Goal: Information Seeking & Learning: Compare options

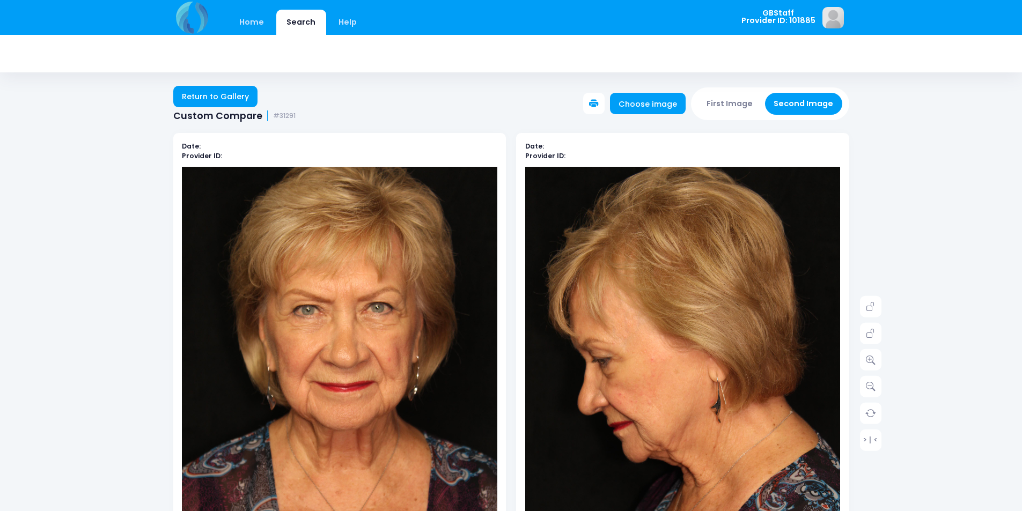
scroll to position [54, 0]
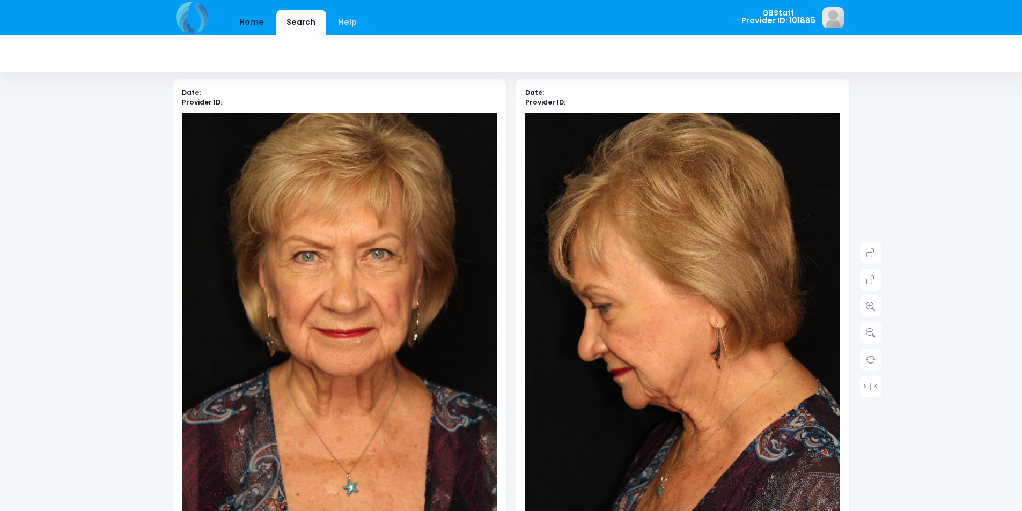
click at [249, 30] on link "Home" at bounding box center [252, 22] width 46 height 25
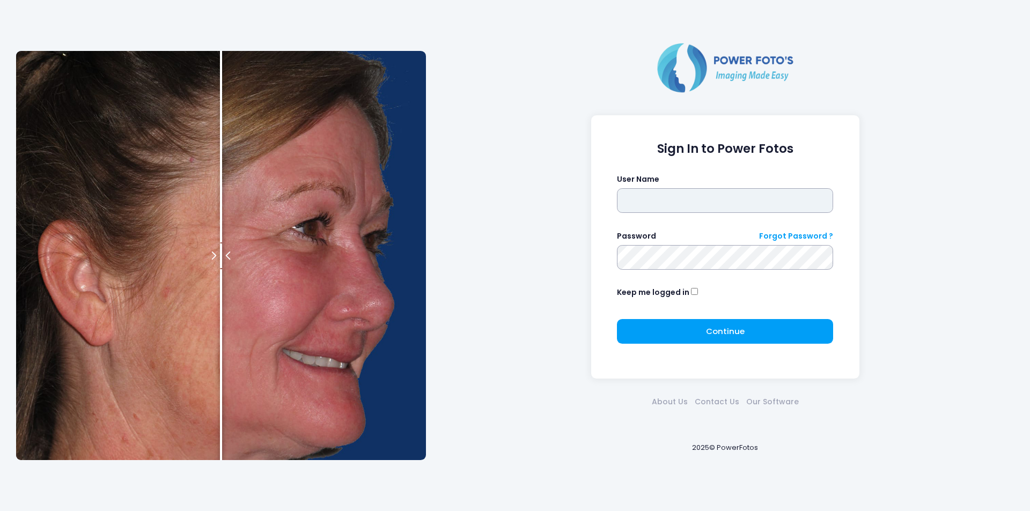
type input "*******"
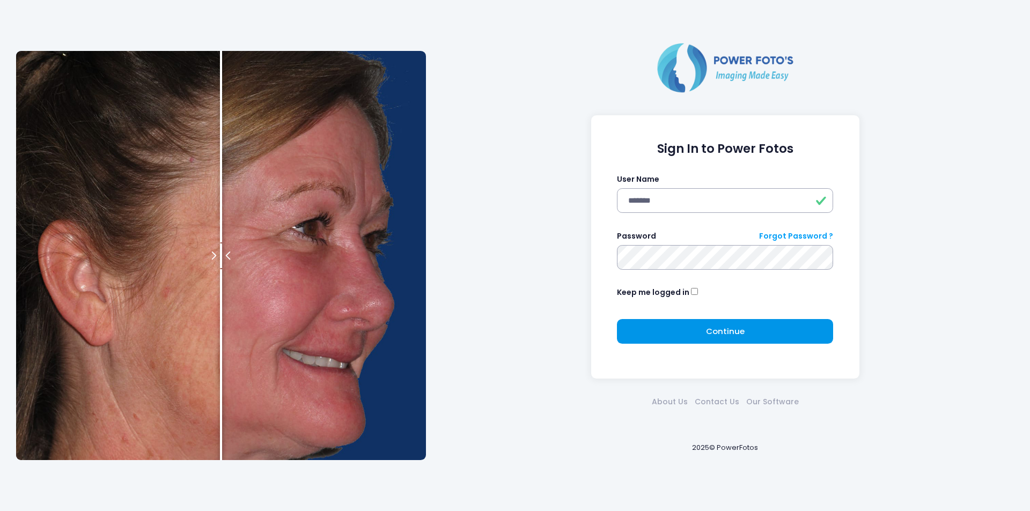
click at [689, 330] on button "Continue Please wait..." at bounding box center [725, 331] width 216 height 25
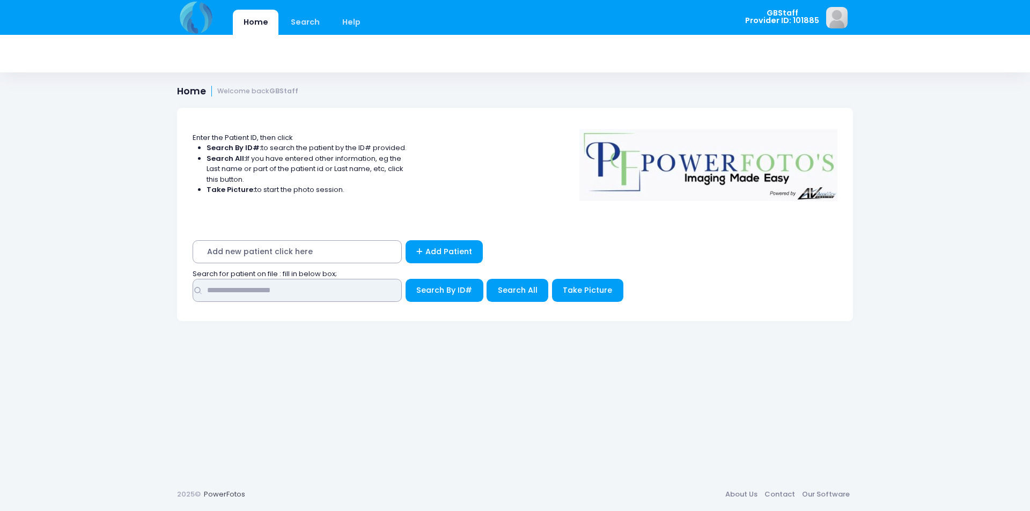
click at [224, 284] on input "text" at bounding box center [297, 290] width 209 height 23
type input "*****"
click at [406, 279] on button "Search By ID#" at bounding box center [445, 290] width 78 height 23
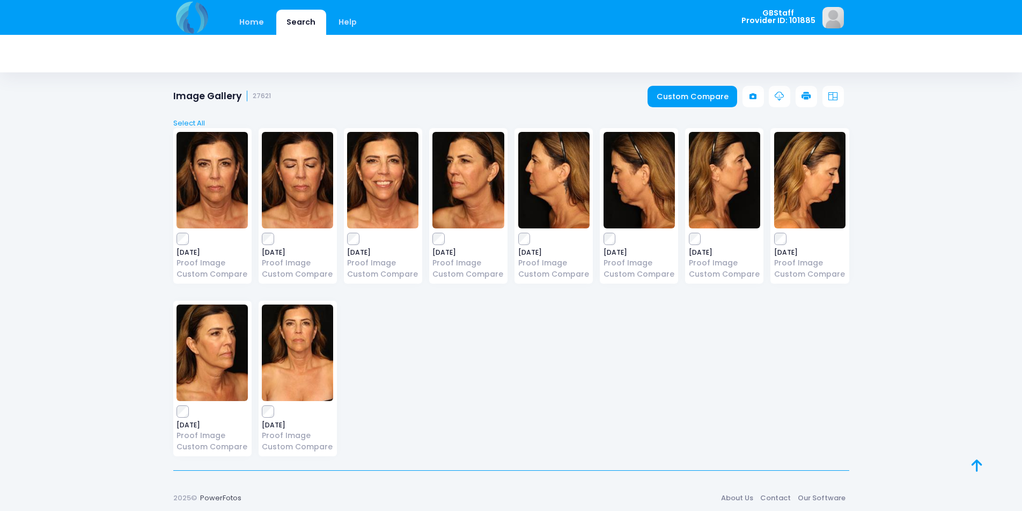
click at [675, 102] on div "Select All Deselect All 2025-08-07 Proof Image Custom Compare" at bounding box center [511, 292] width 676 height 380
click at [676, 97] on link "Custom Compare" at bounding box center [693, 96] width 90 height 21
click at [685, 100] on link "Custom Compare" at bounding box center [693, 96] width 90 height 21
click at [716, 96] on link "Custom Compare" at bounding box center [693, 96] width 90 height 21
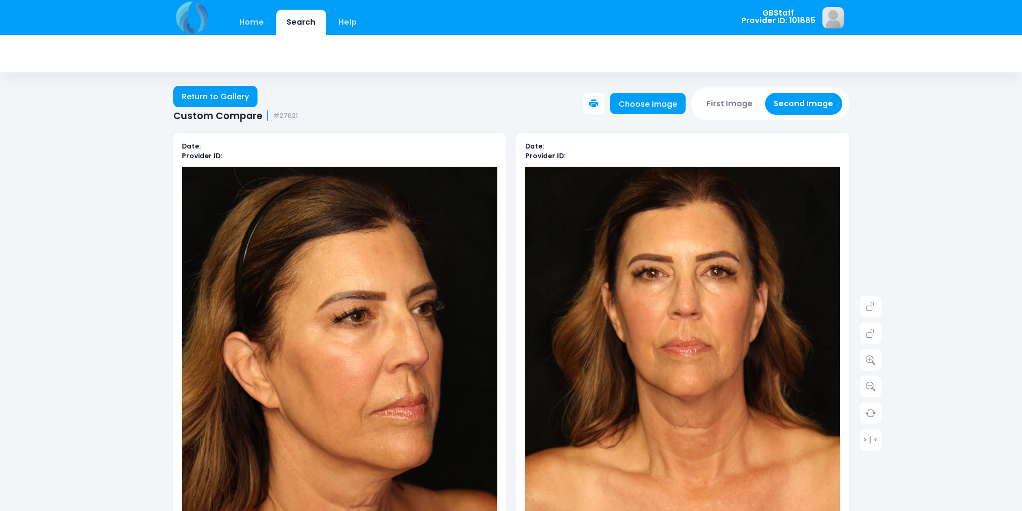
scroll to position [54, 0]
